Goal: Use online tool/utility: Use online tool/utility

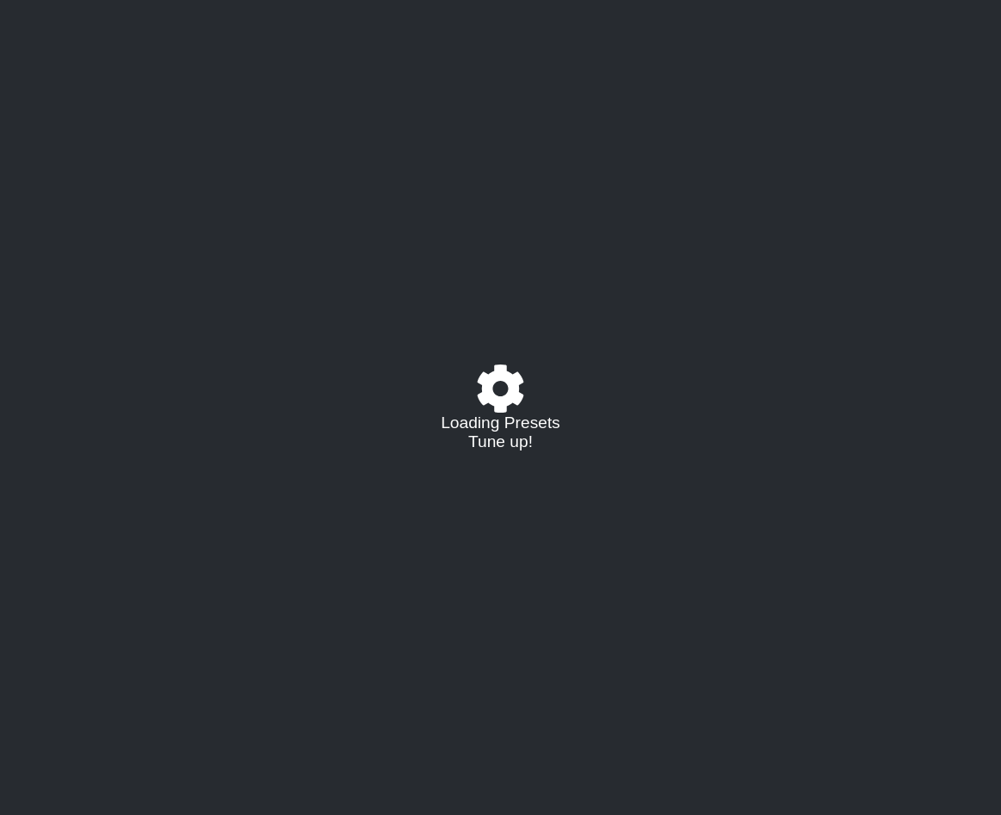
select select "/023177548424"
select select "A"
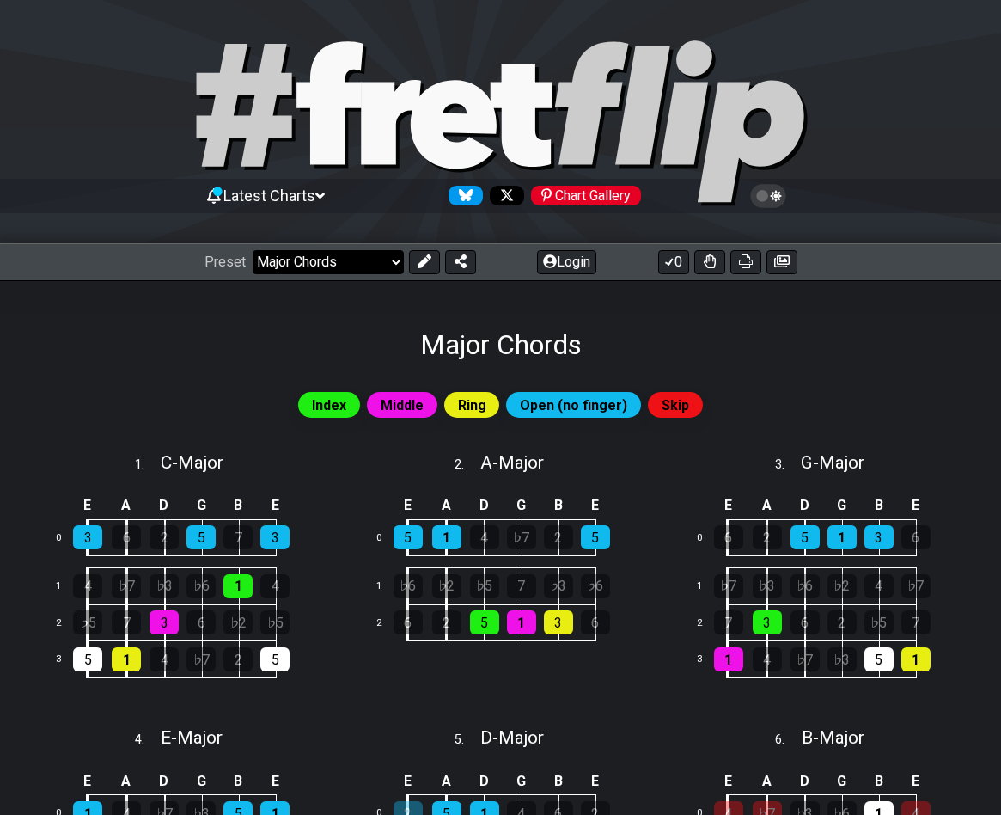
click at [392, 263] on select "Welcome to #fretflip! Major Chords Custom Preset Minor Pentatonic Major Pentato…" at bounding box center [328, 262] width 151 height 24
click at [253, 250] on select "Welcome to #fretflip! Major Chords Custom Preset Minor Pentatonic Major Pentato…" at bounding box center [328, 262] width 151 height 24
select select "/guitar-scales-generator"
select select "A"
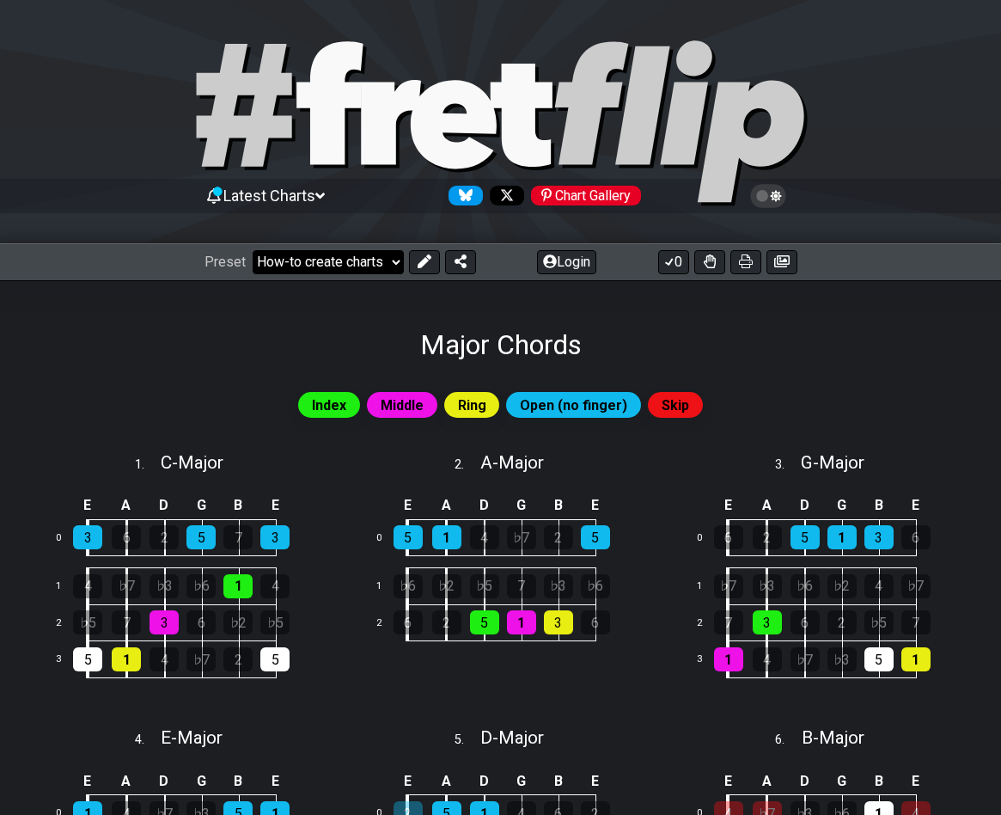
select select "A"
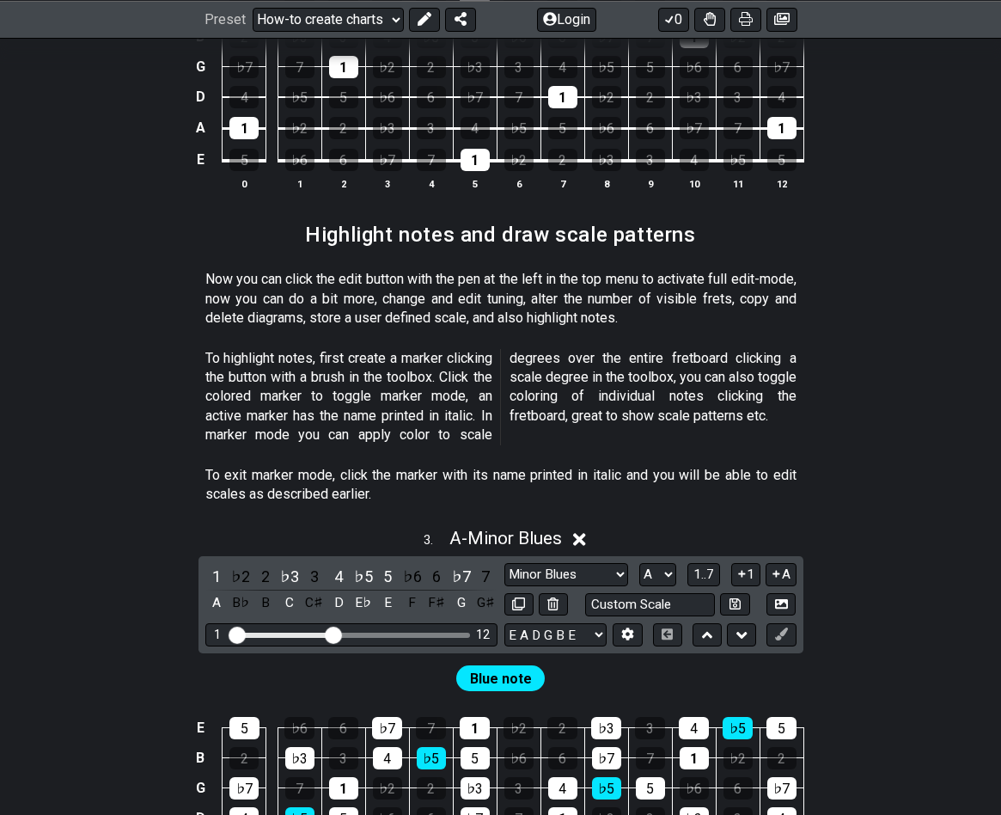
scroll to position [395, 0]
